Goal: Task Accomplishment & Management: Complete application form

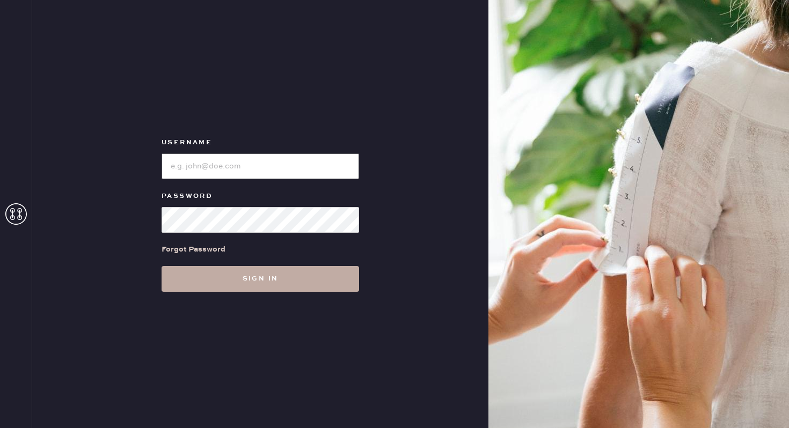
type input "reformationbethesdarow"
click at [249, 269] on button "Sign in" at bounding box center [261, 279] width 198 height 26
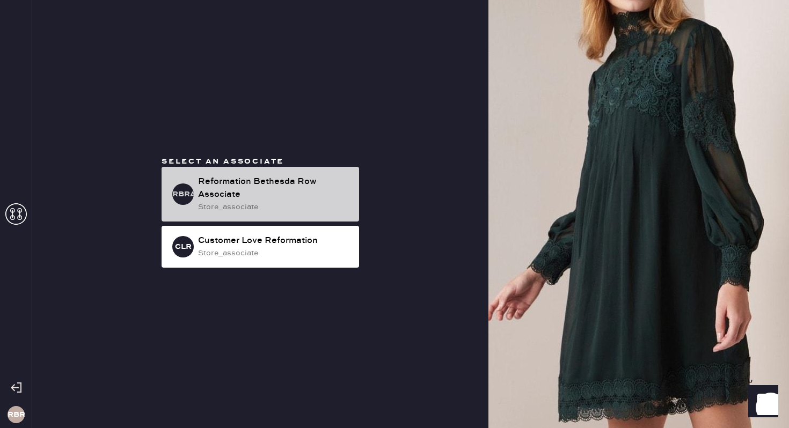
click at [257, 189] on div "Reformation Bethesda Row Associate" at bounding box center [274, 189] width 152 height 26
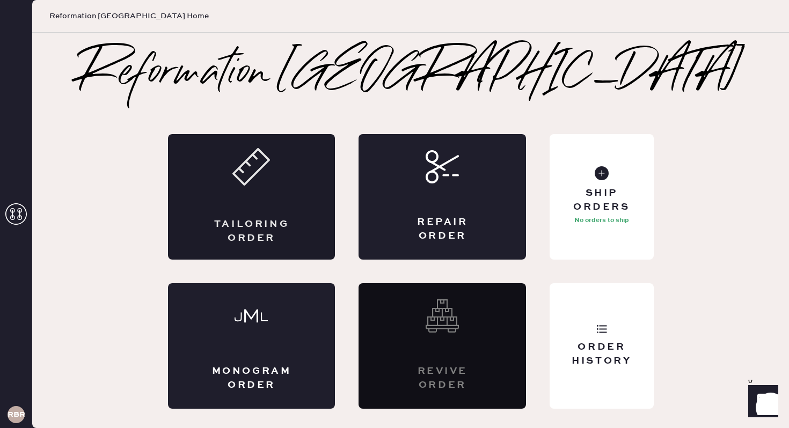
click at [241, 209] on div "Tailoring Order" at bounding box center [251, 197] width 167 height 126
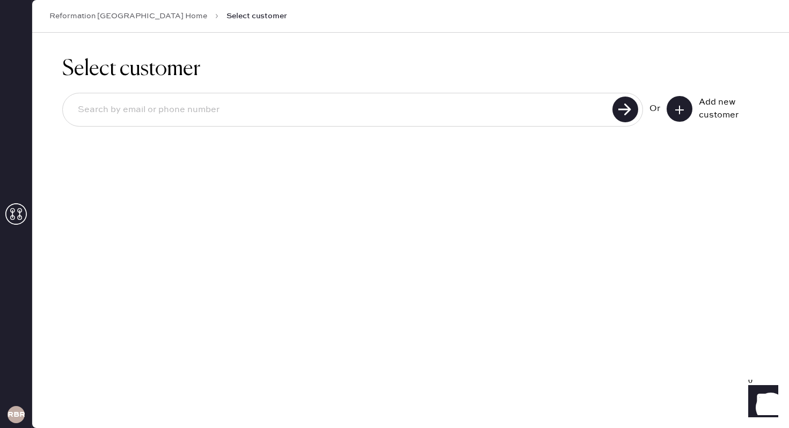
click at [656, 105] on div "Or" at bounding box center [655, 109] width 11 height 13
click at [674, 114] on button at bounding box center [680, 109] width 26 height 26
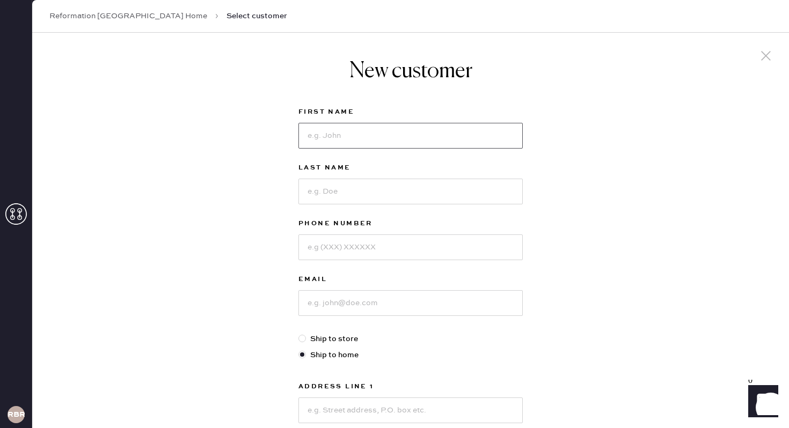
click at [381, 147] on input at bounding box center [410, 136] width 224 height 26
type input "K"
type input "[PERSON_NAME]"
type input "3016550495"
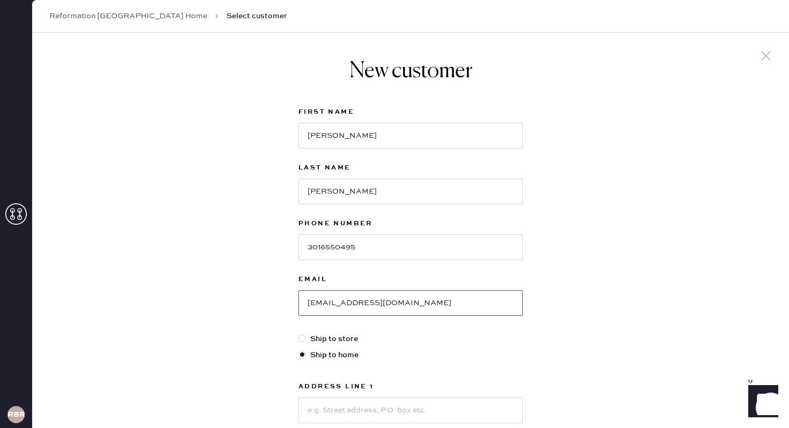
type input "[EMAIL_ADDRESS][DOMAIN_NAME]"
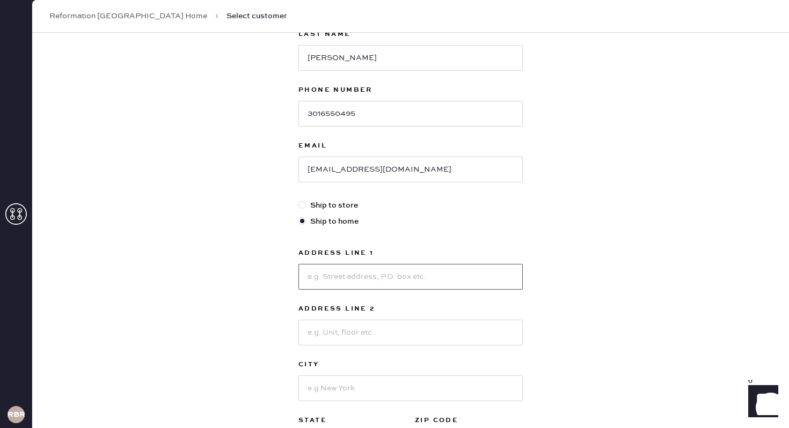
scroll to position [134, 0]
type input "5620 Western"
type input "A"
click at [415, 284] on input "5620 Western" at bounding box center [410, 277] width 224 height 26
click at [399, 268] on input "[STREET_ADDRESS]" at bounding box center [410, 277] width 224 height 26
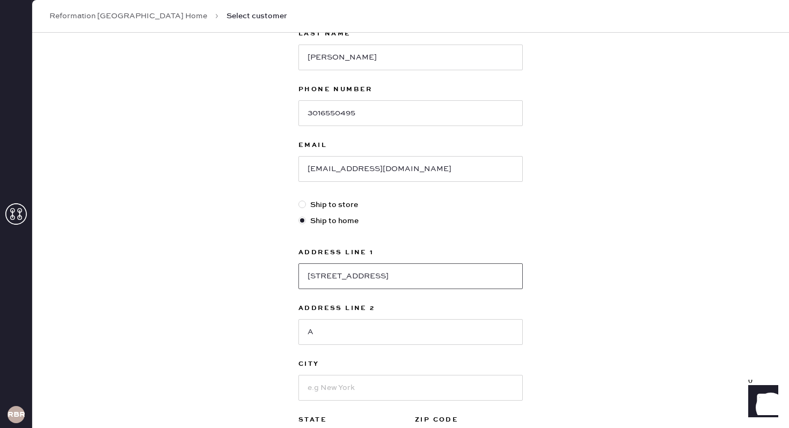
type input "[STREET_ADDRESS]"
click at [354, 329] on input "A" at bounding box center [410, 332] width 224 height 26
type input "Chevy Chase"
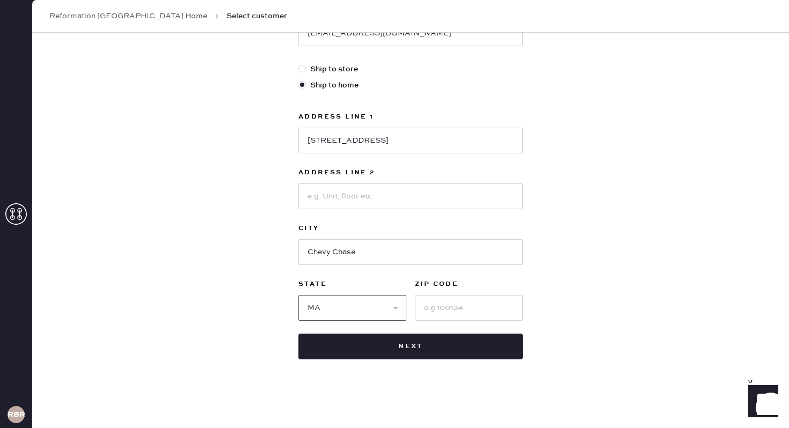
click at [370, 307] on select "Select AK AL AR AZ CA CO CT [GEOGRAPHIC_DATA] DE FL [GEOGRAPHIC_DATA] HI [GEOGR…" at bounding box center [352, 308] width 108 height 26
select select "MD"
click at [298, 295] on select "Select AK AL AR AZ CA CO CT [GEOGRAPHIC_DATA] DE FL [GEOGRAPHIC_DATA] HI [GEOGR…" at bounding box center [352, 308] width 108 height 26
click at [457, 304] on input at bounding box center [469, 308] width 108 height 26
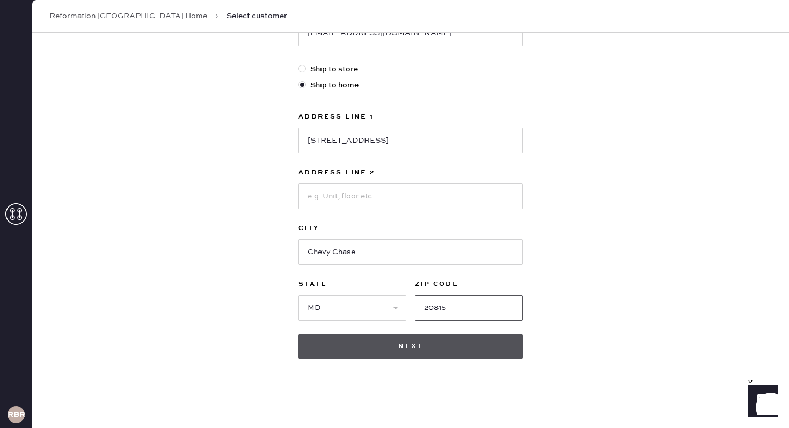
type input "20815"
click at [408, 349] on button "Next" at bounding box center [410, 347] width 224 height 26
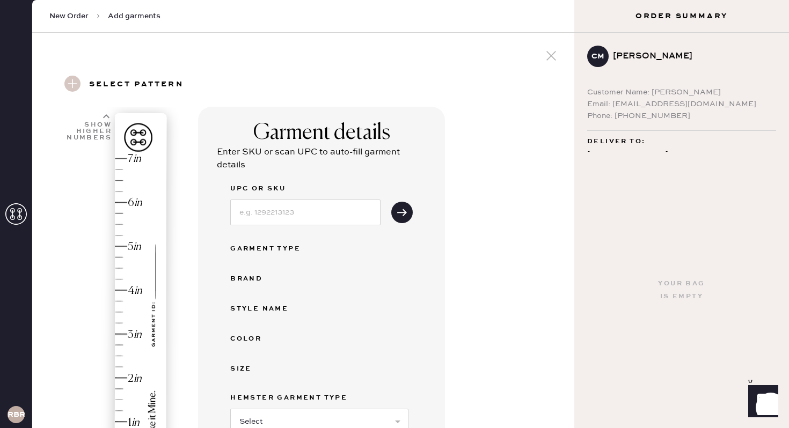
scroll to position [183, 0]
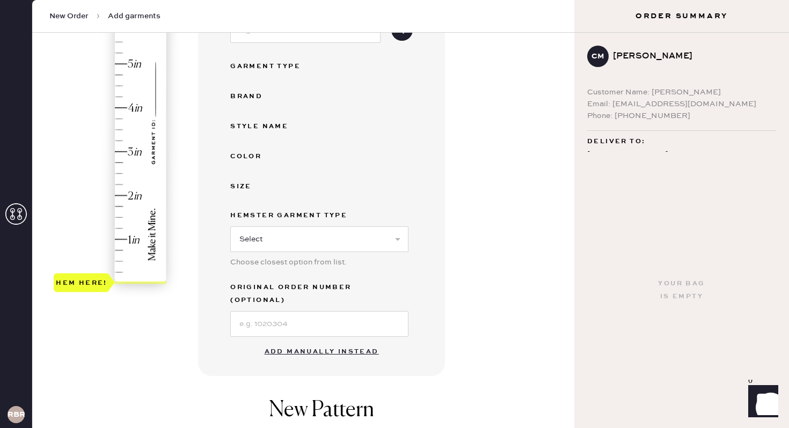
click at [308, 341] on button "Add manually instead" at bounding box center [321, 351] width 127 height 21
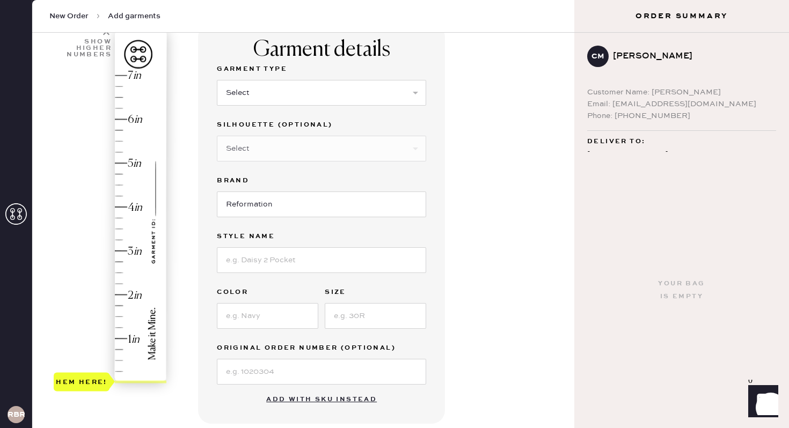
scroll to position [52, 0]
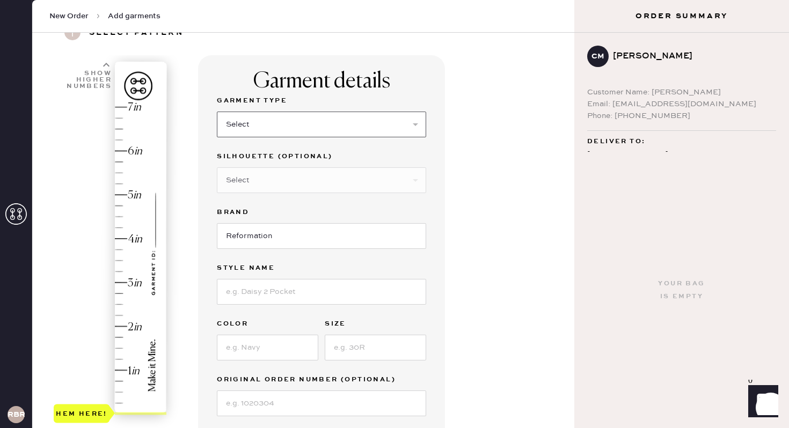
click at [303, 112] on select "Select Basic Skirt Jeans Leggings Pants Shorts Basic Sleeved Dress Basic Sleeve…" at bounding box center [321, 125] width 209 height 26
click at [217, 112] on select "Select Basic Skirt Jeans Leggings Pants Shorts Basic Sleeved Dress Basic Sleeve…" at bounding box center [321, 125] width 209 height 26
click at [301, 120] on select "Select Basic Skirt Jeans Leggings Pants Shorts Basic Sleeved Dress Basic Sleeve…" at bounding box center [321, 125] width 209 height 26
select select "6"
click at [217, 112] on select "Select Basic Skirt Jeans Leggings Pants Shorts Basic Sleeved Dress Basic Sleeve…" at bounding box center [321, 125] width 209 height 26
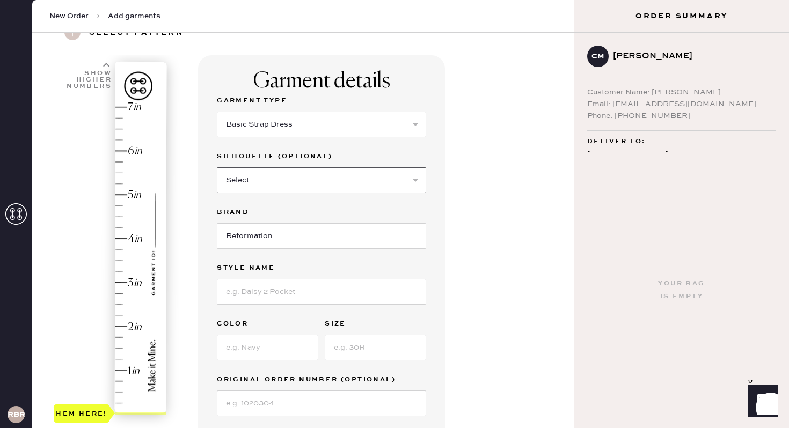
click at [294, 179] on select "Select Maxi Dress Midi Dress Mini Dress Other" at bounding box center [321, 180] width 209 height 26
select select "39"
click at [217, 167] on select "Select Maxi Dress Midi Dress Mini Dress Other" at bounding box center [321, 180] width 209 height 26
click at [265, 283] on input at bounding box center [321, 292] width 209 height 26
type input "Pernille Silk Dress"
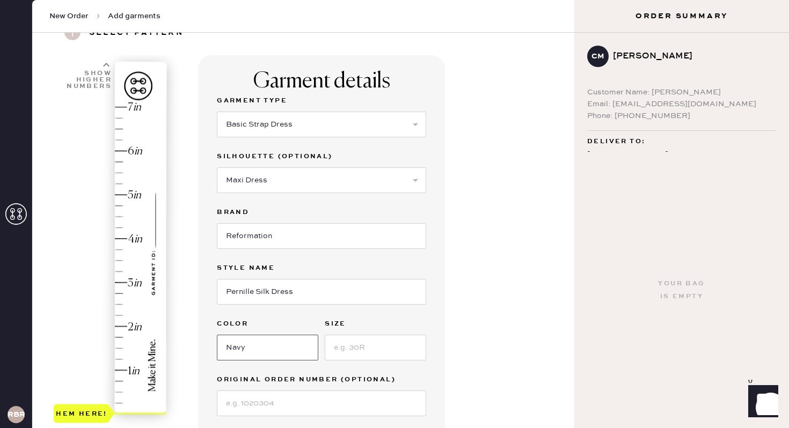
type input "Navy"
type input "XS"
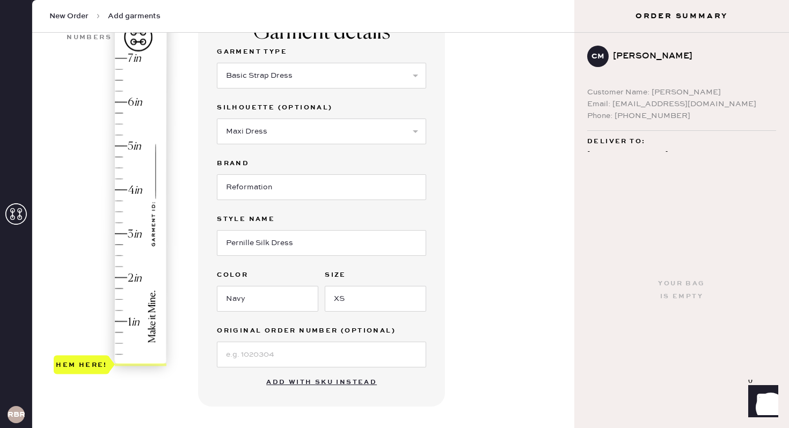
scroll to position [75, 0]
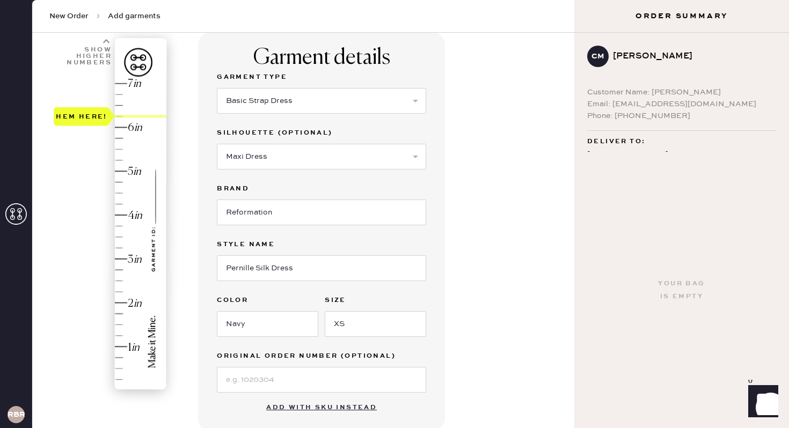
type input "7"
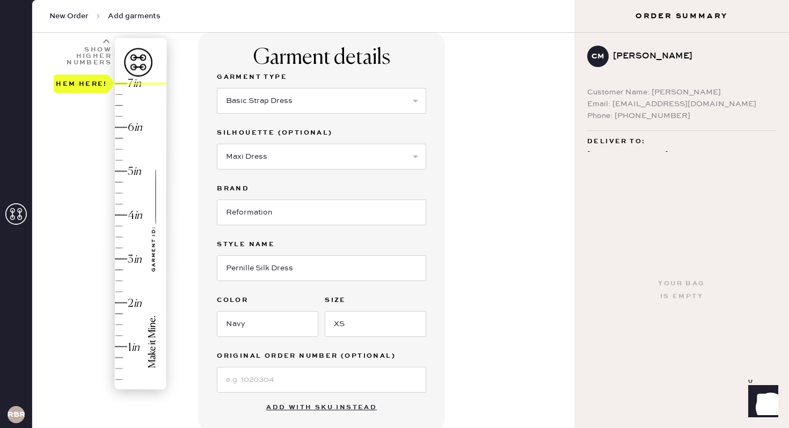
drag, startPoint x: 141, startPoint y: 130, endPoint x: 159, endPoint y: 17, distance: 114.7
click at [159, 17] on body "Layer 1 Layer 1 RBRA New Order Add garments Select pattern New Pattern Add garm…" at bounding box center [394, 214] width 789 height 428
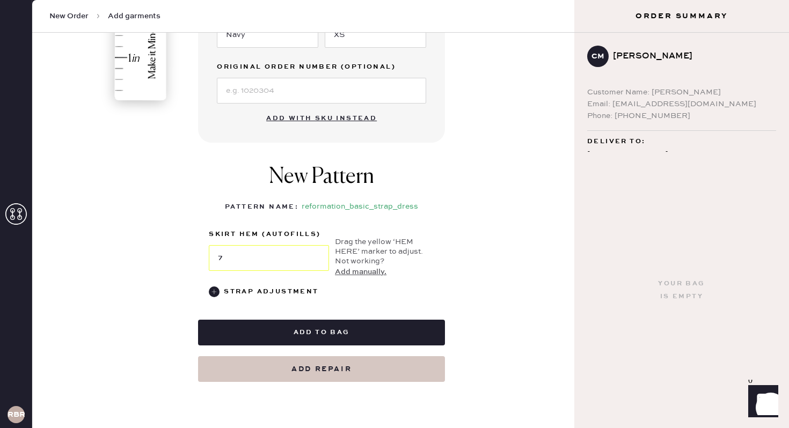
scroll to position [363, 0]
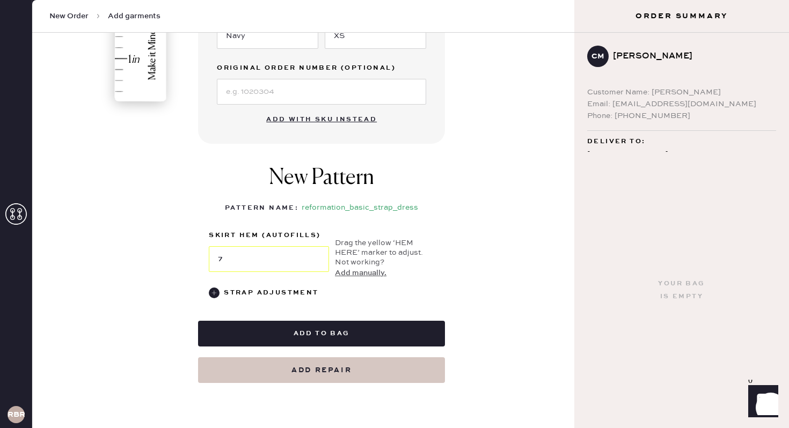
click at [341, 268] on button "Add manually." at bounding box center [361, 273] width 52 height 12
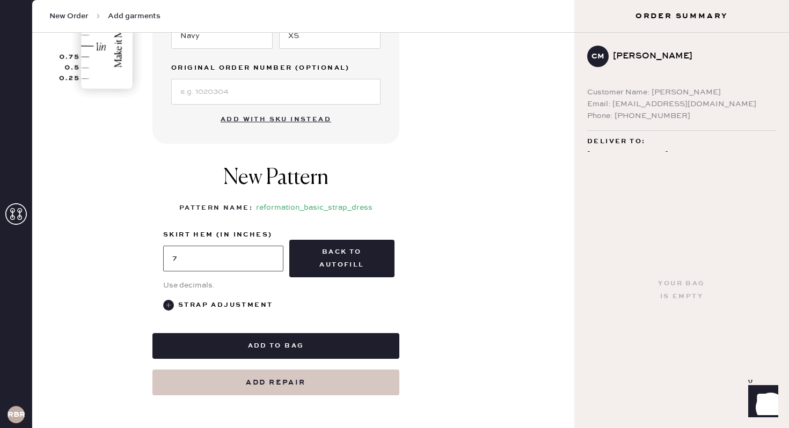
click at [253, 254] on input "7" at bounding box center [223, 259] width 120 height 26
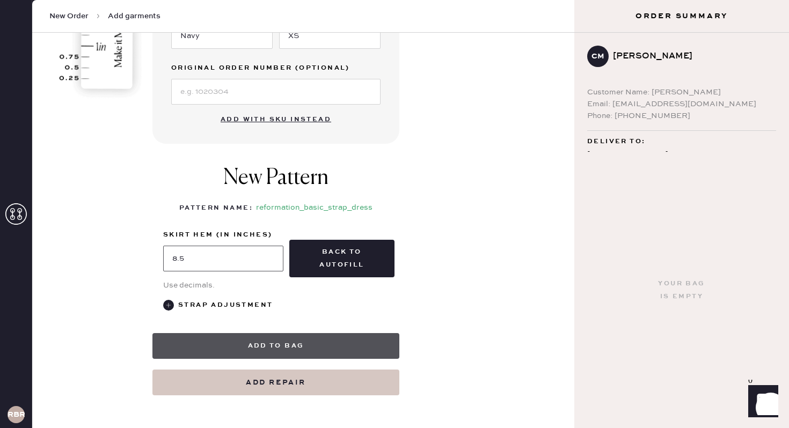
type input "8.5"
click at [264, 351] on button "Add to bag" at bounding box center [275, 346] width 247 height 26
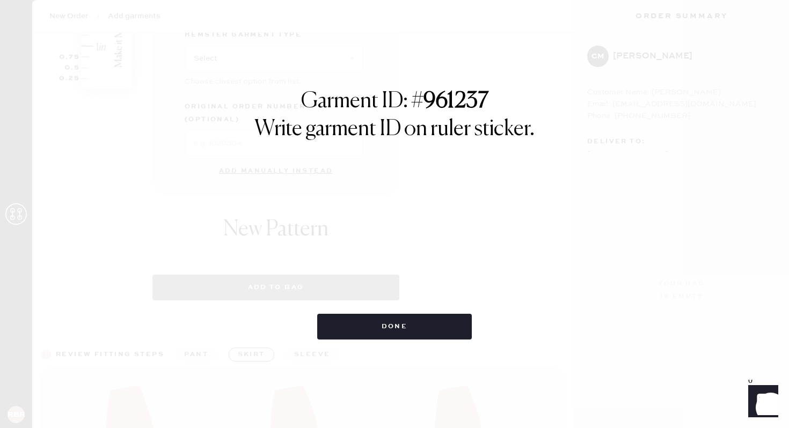
select select "6"
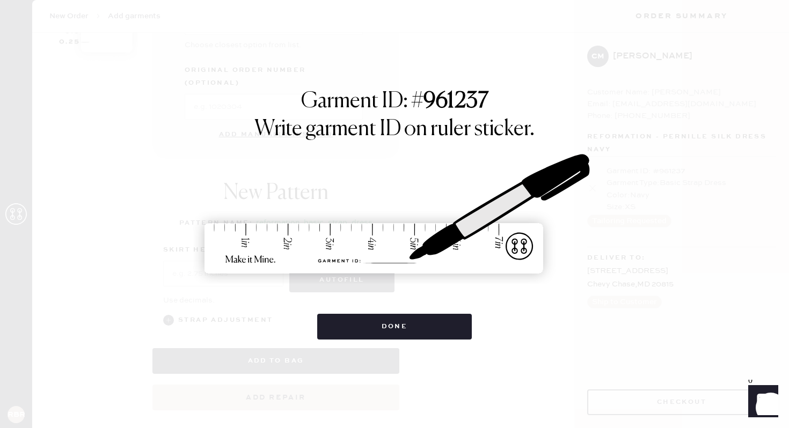
click at [375, 311] on div "Done" at bounding box center [394, 321] width 155 height 37
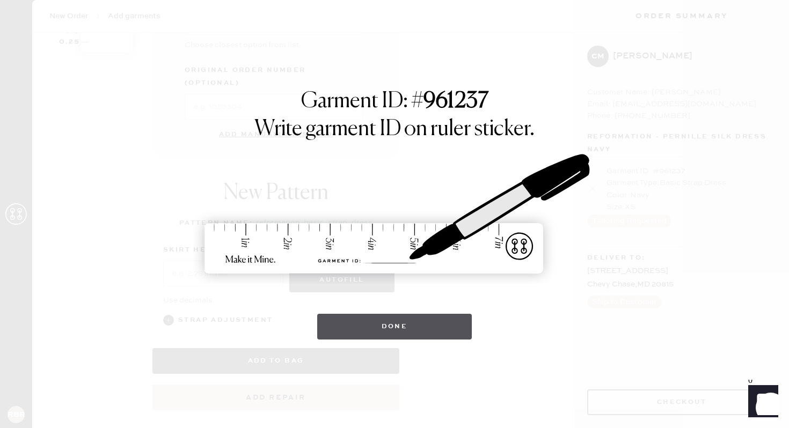
click at [371, 333] on button "Done" at bounding box center [394, 327] width 155 height 26
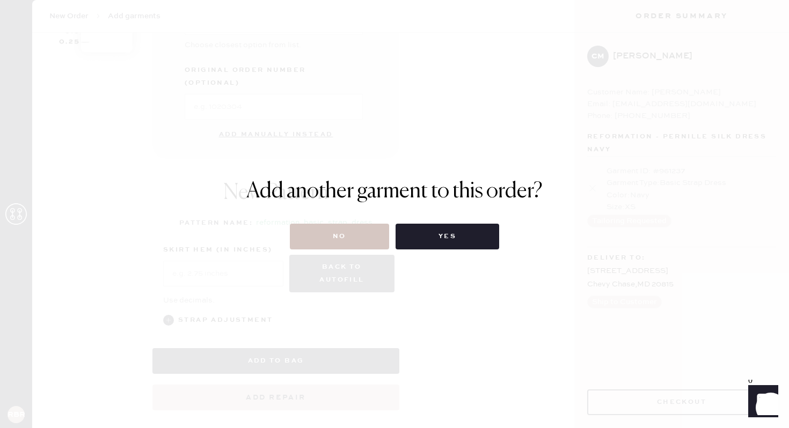
click at [285, 231] on div "No Yes" at bounding box center [394, 237] width 296 height 26
click at [349, 237] on button "No" at bounding box center [339, 237] width 99 height 26
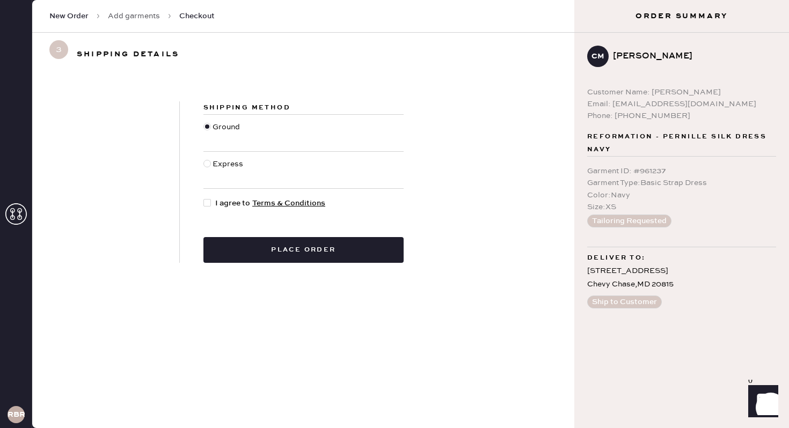
click at [210, 205] on div at bounding box center [207, 203] width 8 height 8
click at [204, 198] on input "I agree to Terms & Conditions" at bounding box center [203, 198] width 1 height 1
checkbox input "true"
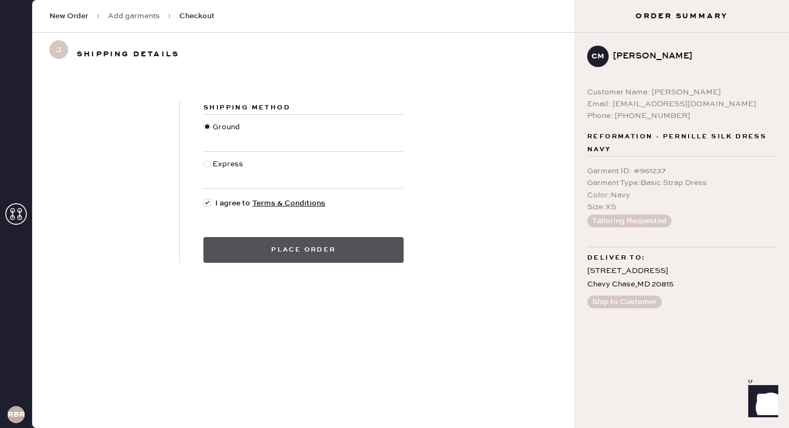
click at [250, 258] on button "Place order" at bounding box center [303, 250] width 200 height 26
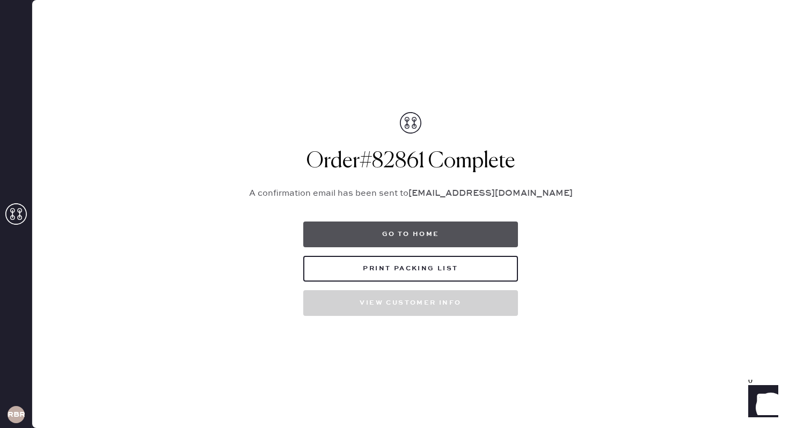
click at [361, 222] on button "Go to home" at bounding box center [410, 235] width 215 height 26
